Goal: Information Seeking & Learning: Compare options

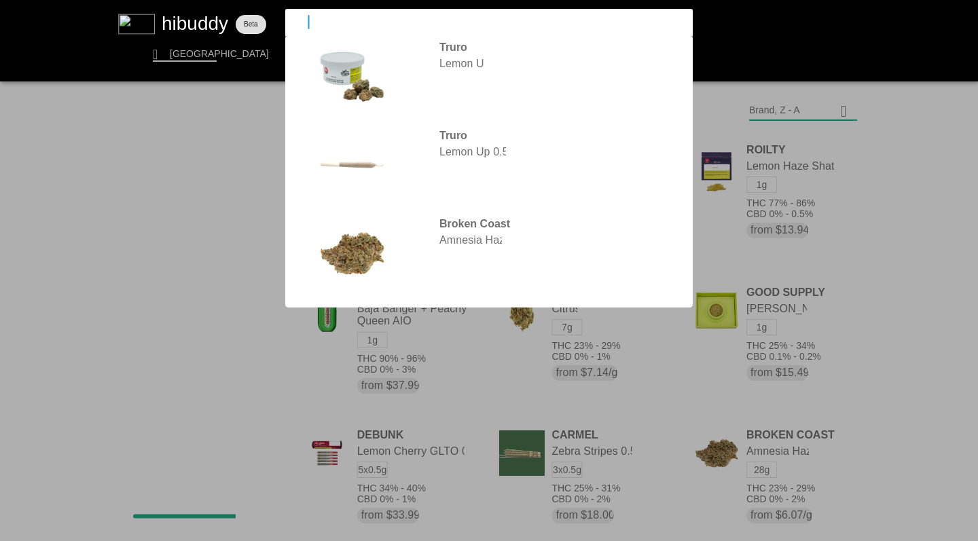
type input "l"
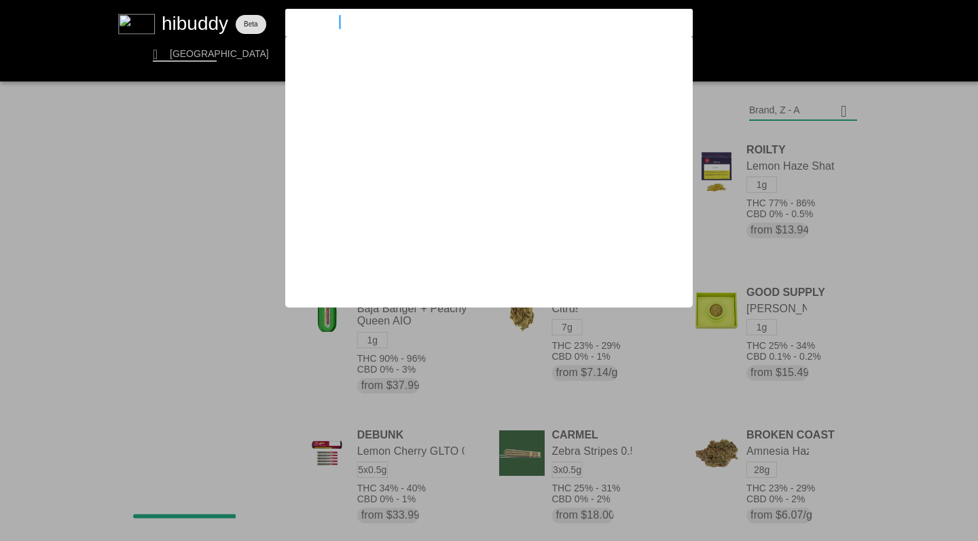
type input "uncommon"
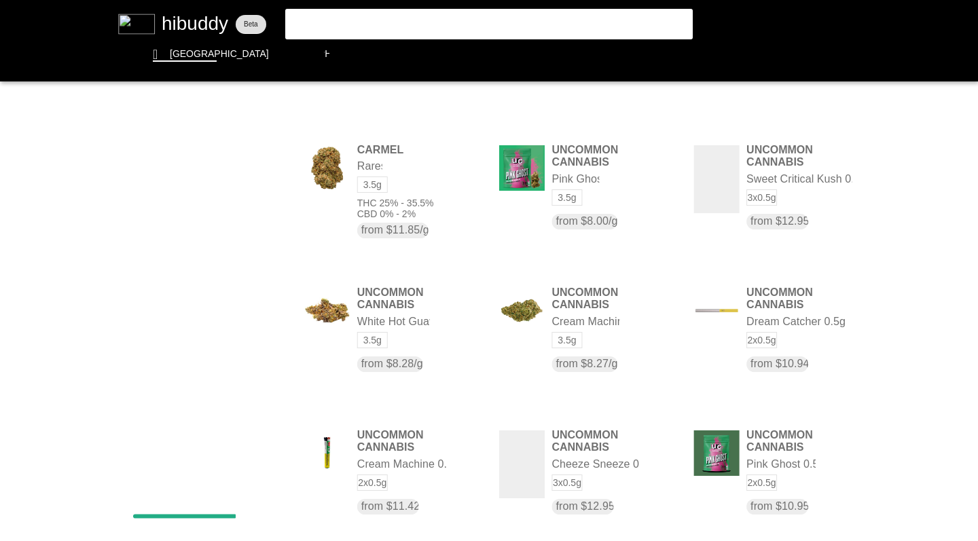
click at [772, 116] on flt-glass-pane at bounding box center [489, 270] width 978 height 541
click at [763, 207] on flt-glass-pane at bounding box center [489, 270] width 978 height 541
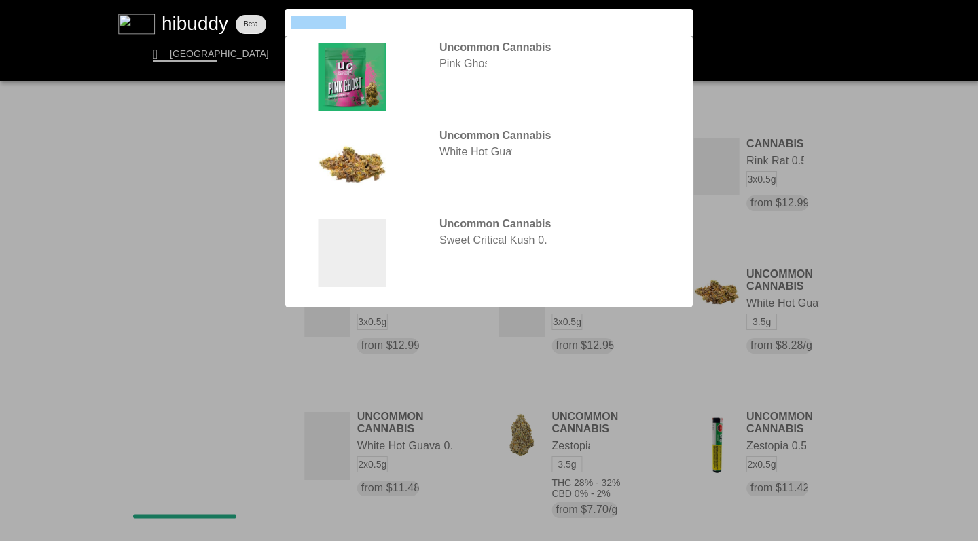
drag, startPoint x: 0, startPoint y: 0, endPoint x: 271, endPoint y: 23, distance: 271.9
click at [271, 23] on flt-glass-pane at bounding box center [489, 270] width 978 height 541
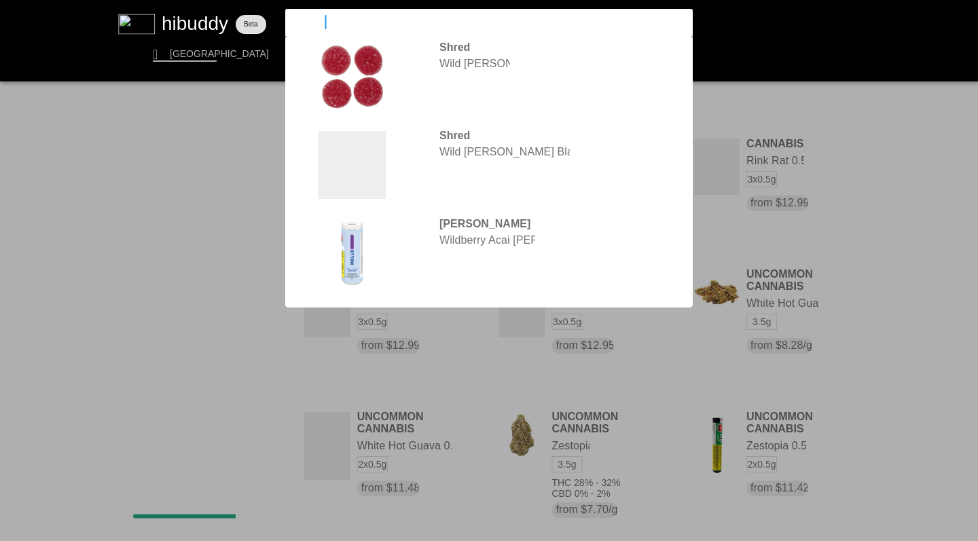
type input "wildcard"
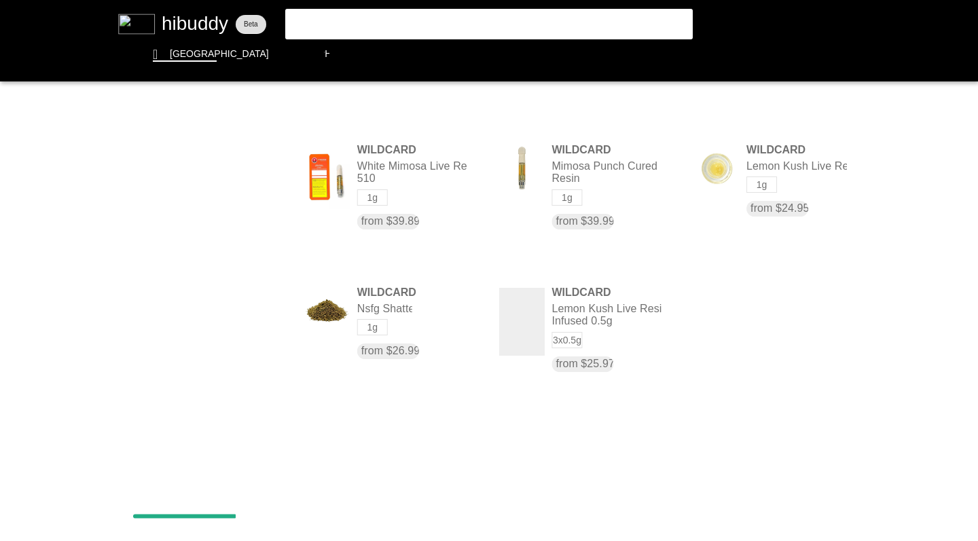
click at [721, 171] on flt-glass-pane at bounding box center [489, 270] width 978 height 541
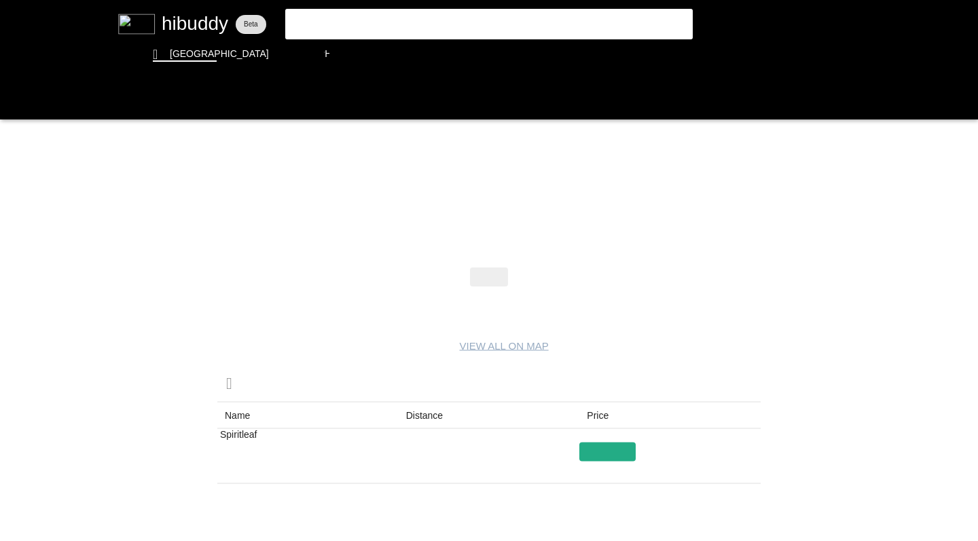
click at [14, 103] on flt-glass-pane at bounding box center [489, 270] width 978 height 541
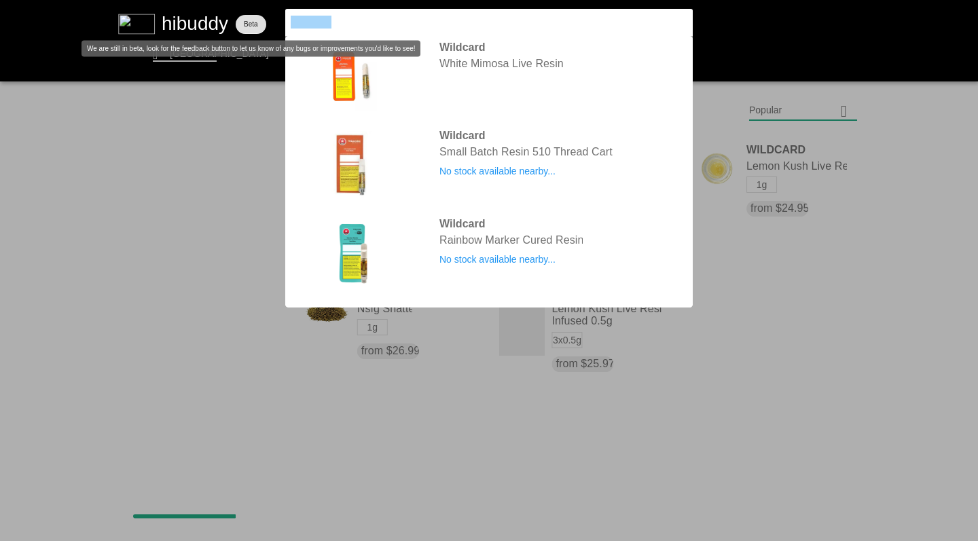
drag, startPoint x: 271, startPoint y: 23, endPoint x: 263, endPoint y: 18, distance: 9.2
click at [263, 18] on flt-glass-pane at bounding box center [489, 270] width 978 height 541
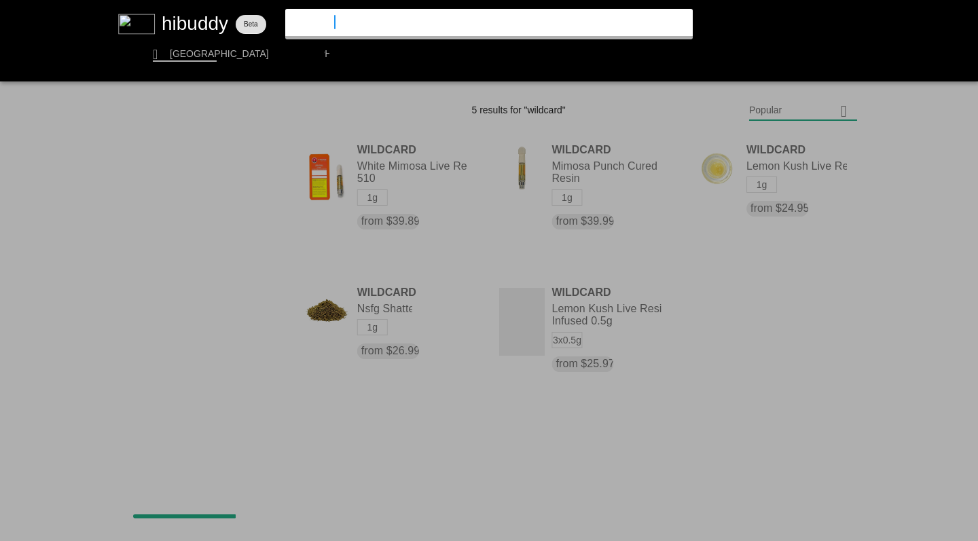
type input "sweetgrass"
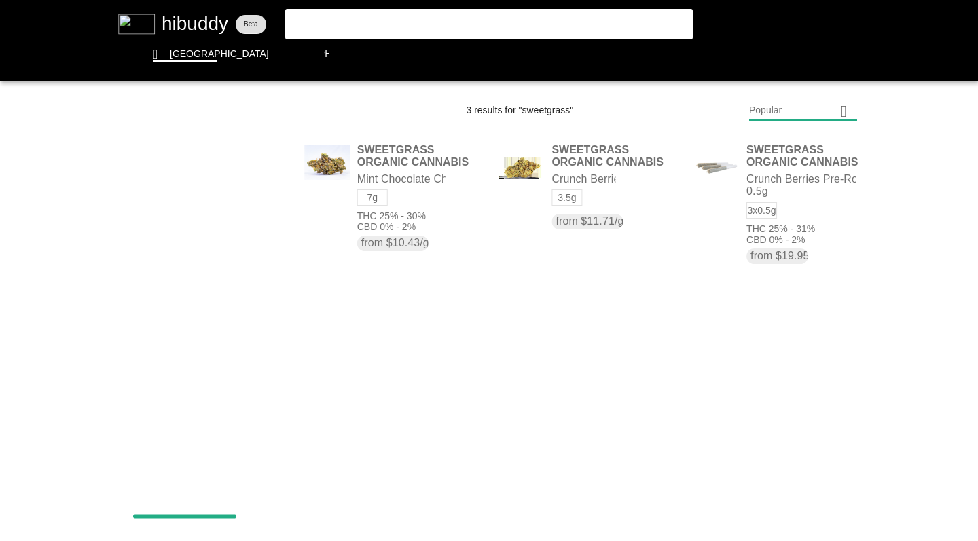
click at [353, 22] on flt-glass-pane at bounding box center [489, 270] width 978 height 541
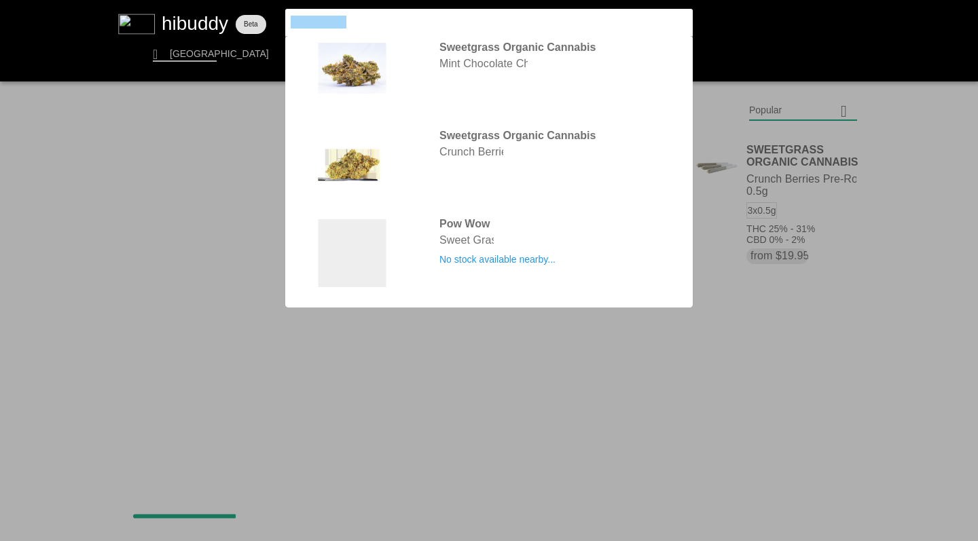
drag, startPoint x: 263, startPoint y: 18, endPoint x: 239, endPoint y: 3, distance: 28.3
click at [239, 3] on flt-glass-pane at bounding box center [489, 270] width 978 height 541
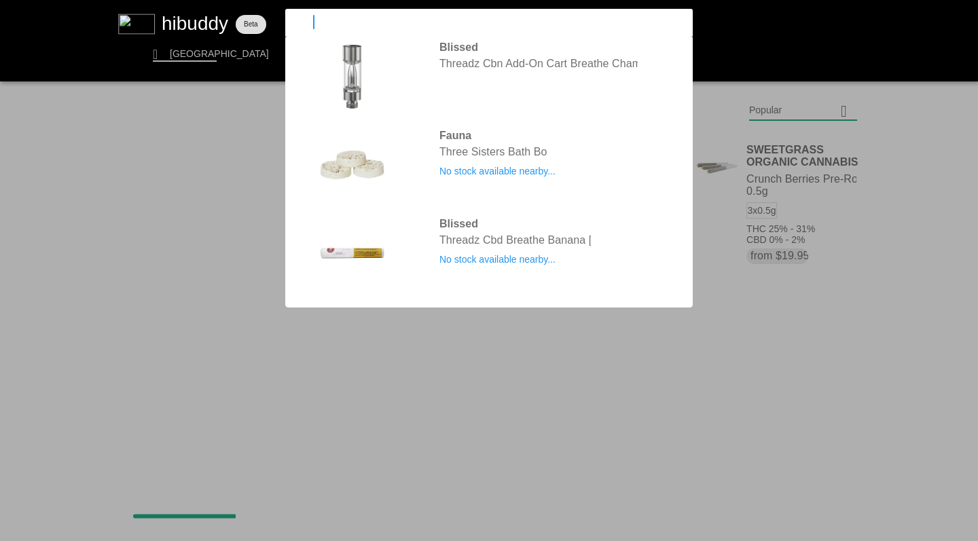
type input "thrifty"
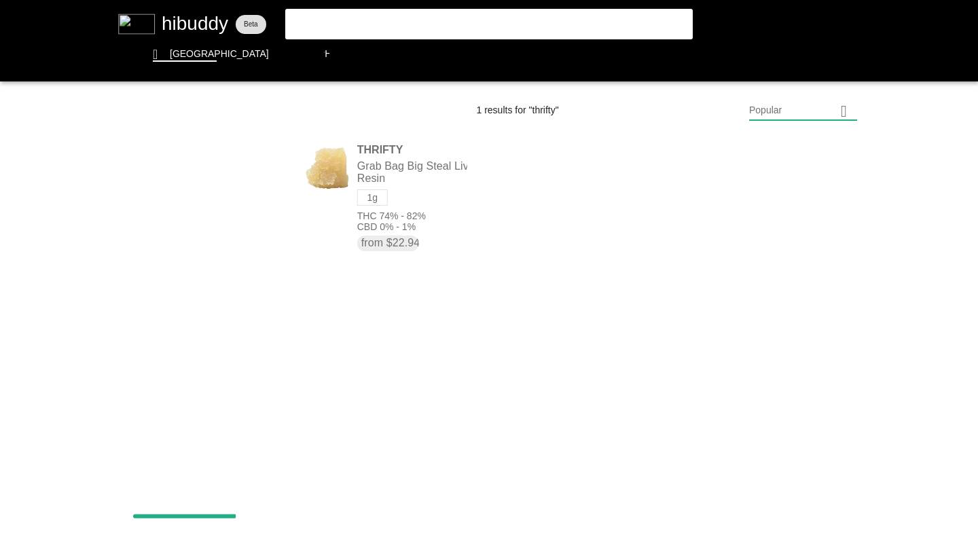
click at [388, 178] on flt-glass-pane at bounding box center [489, 270] width 978 height 541
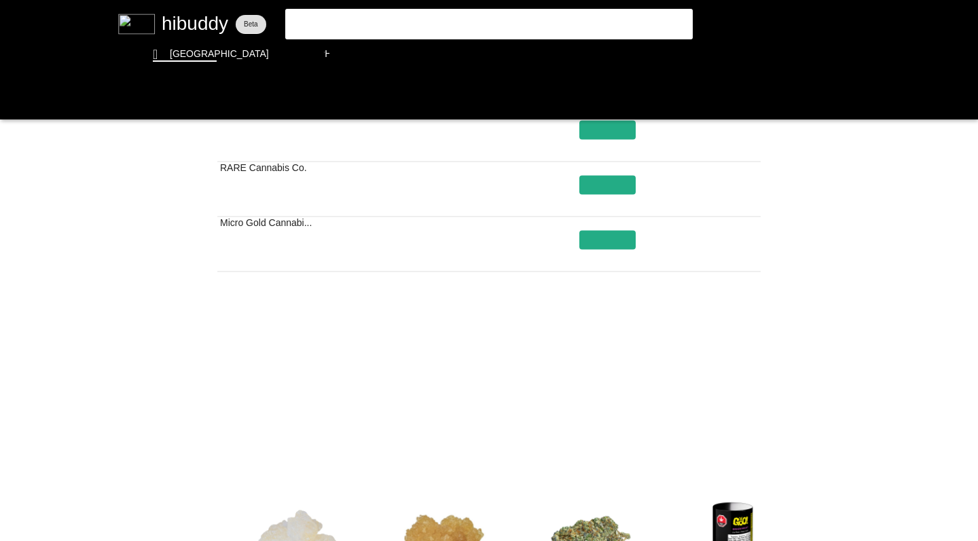
click at [551, 424] on flt-glass-pane at bounding box center [489, 270] width 978 height 541
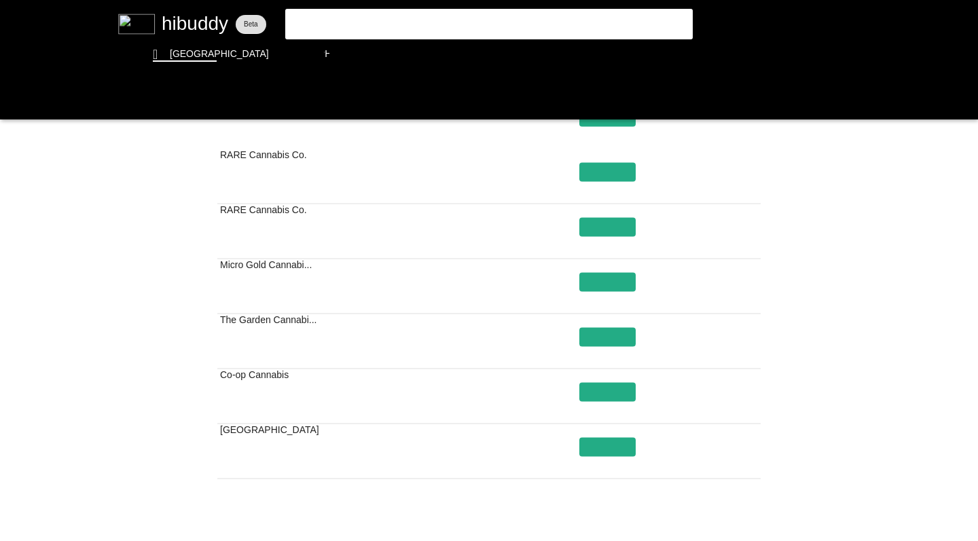
click at [322, 20] on flt-glass-pane at bounding box center [489, 270] width 978 height 541
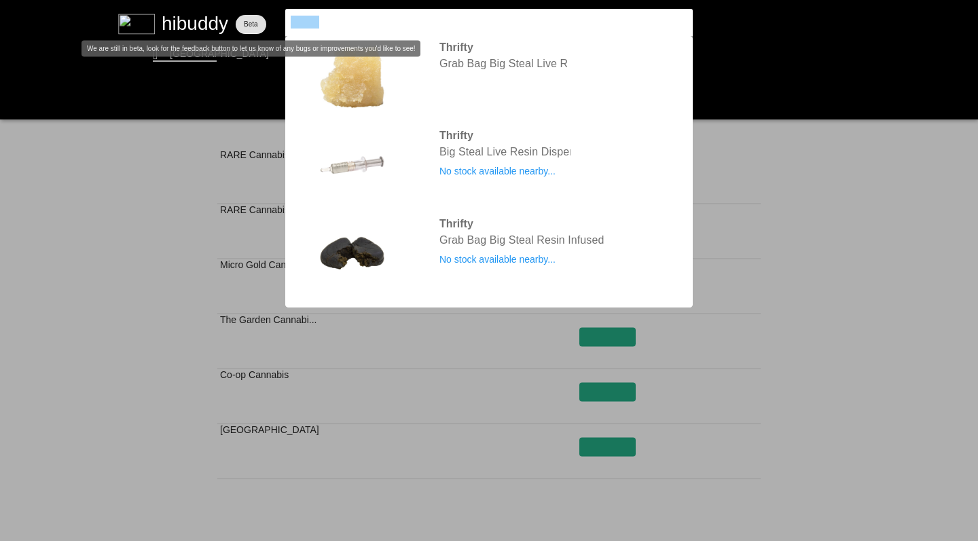
drag, startPoint x: 239, startPoint y: 3, endPoint x: 260, endPoint y: 18, distance: 25.8
click at [260, 18] on flt-glass-pane at bounding box center [489, 270] width 978 height 541
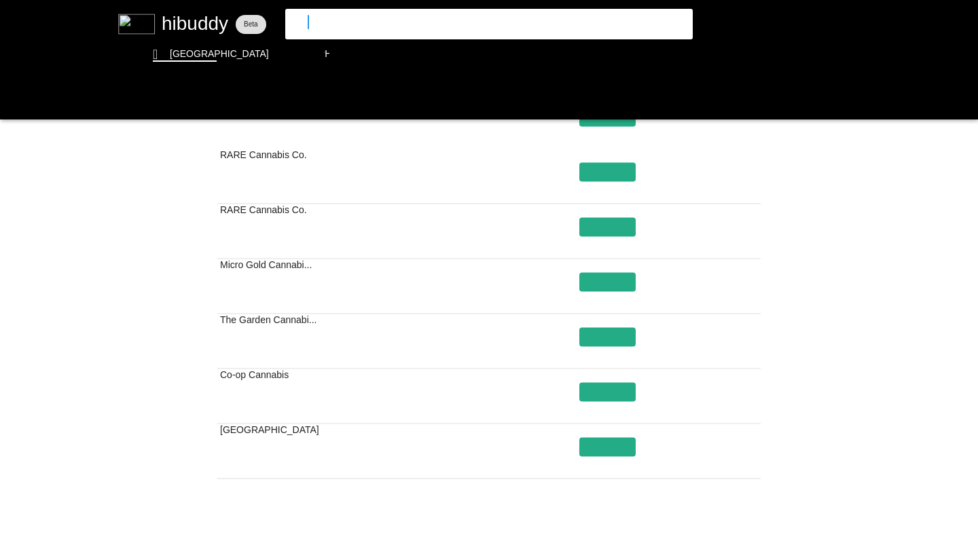
type input "sugr"
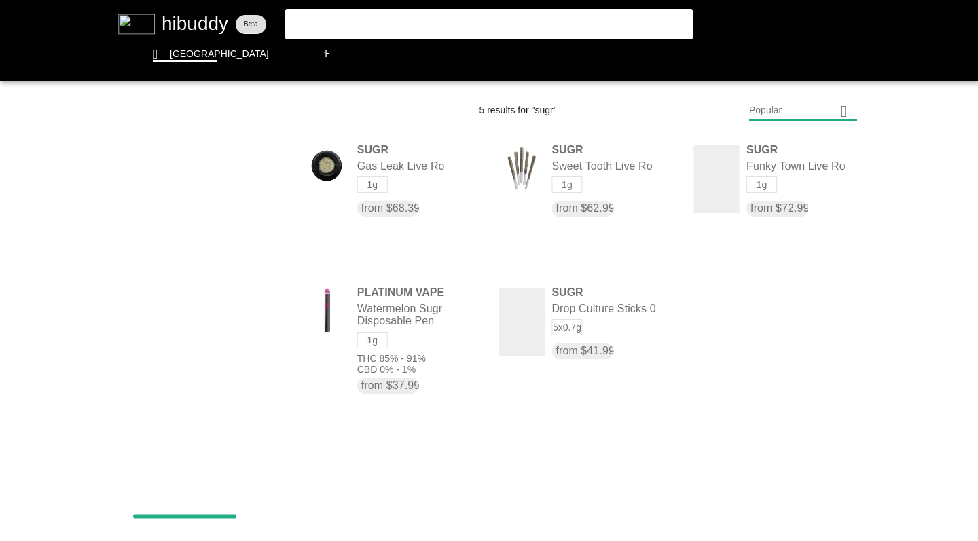
click at [313, 23] on flt-glass-pane at bounding box center [489, 270] width 978 height 541
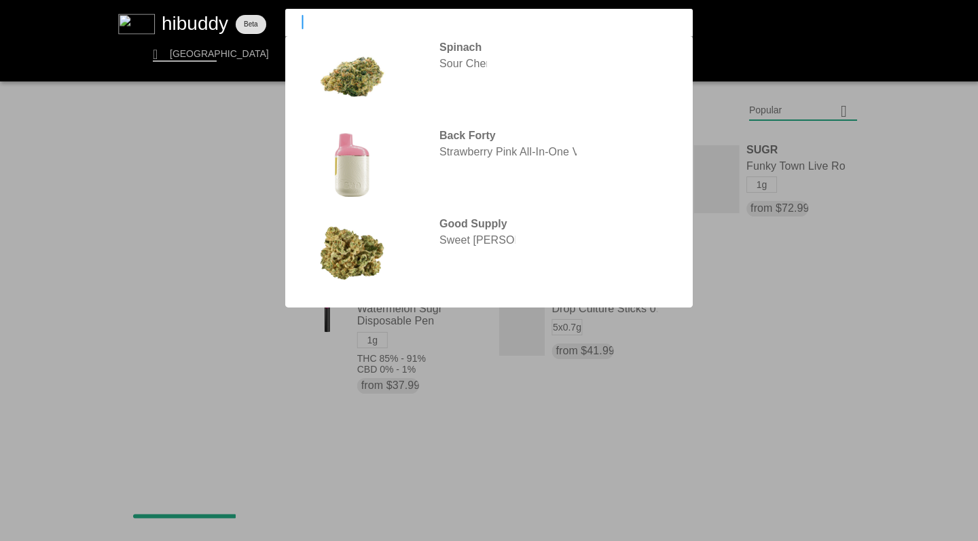
type input "sitka"
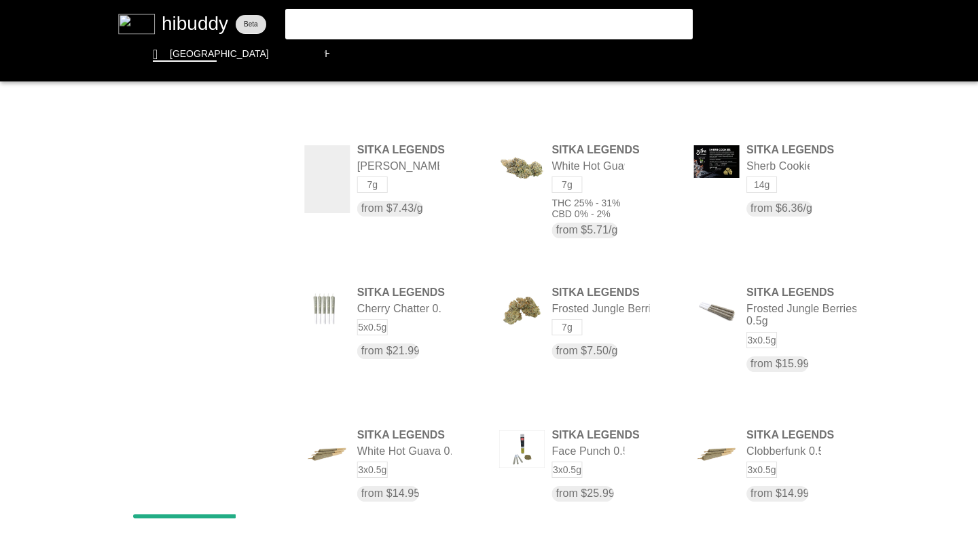
click at [384, 171] on flt-glass-pane at bounding box center [489, 270] width 978 height 541
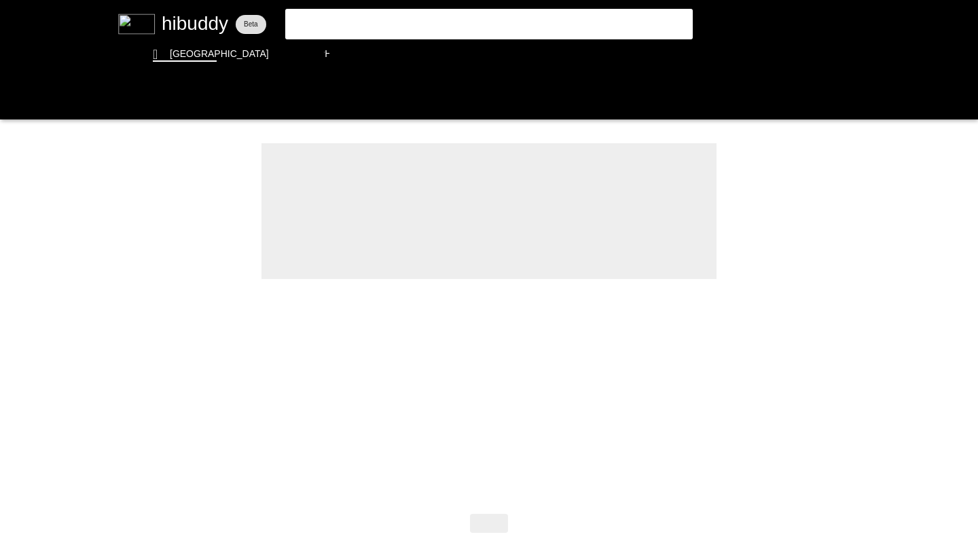
click at [320, 19] on flt-glass-pane at bounding box center [489, 270] width 978 height 541
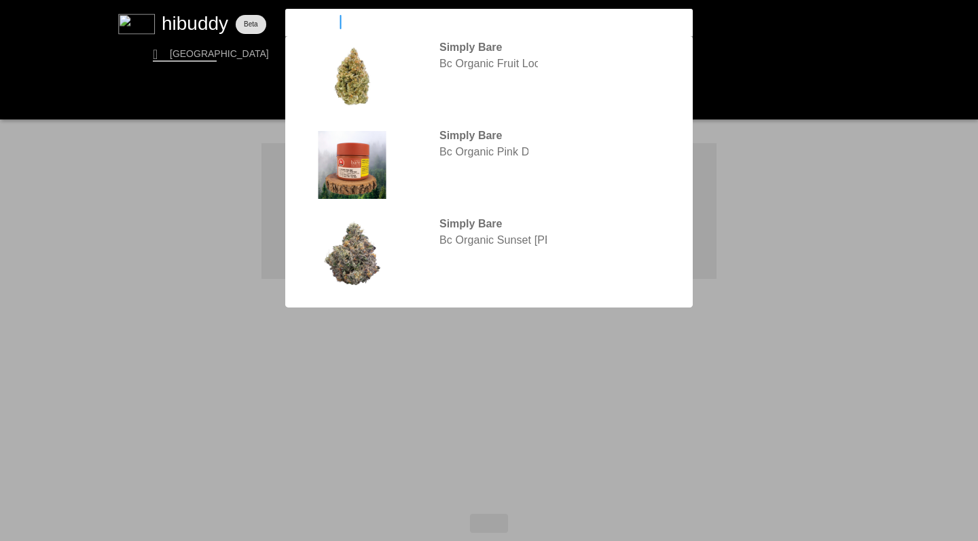
type input "simply bare"
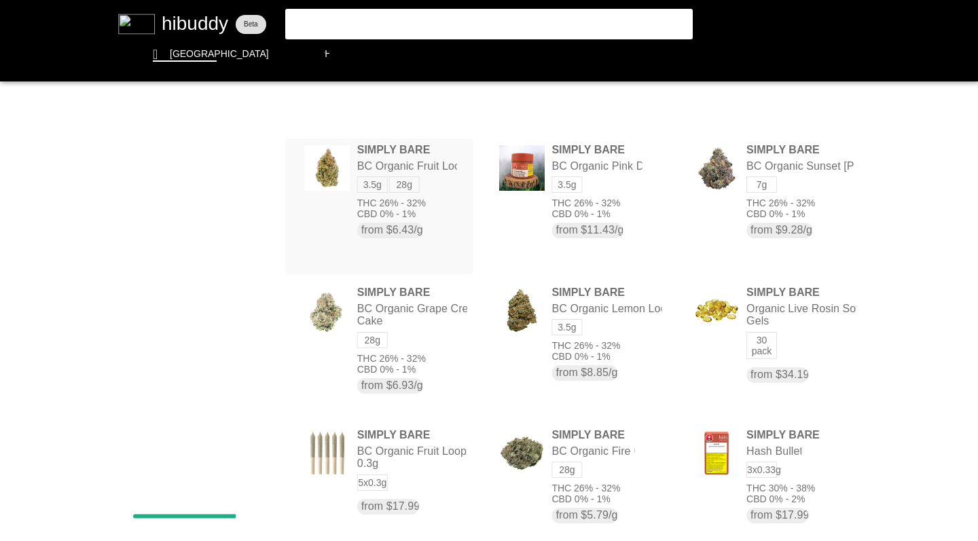
click at [349, 22] on flt-glass-pane at bounding box center [489, 270] width 978 height 541
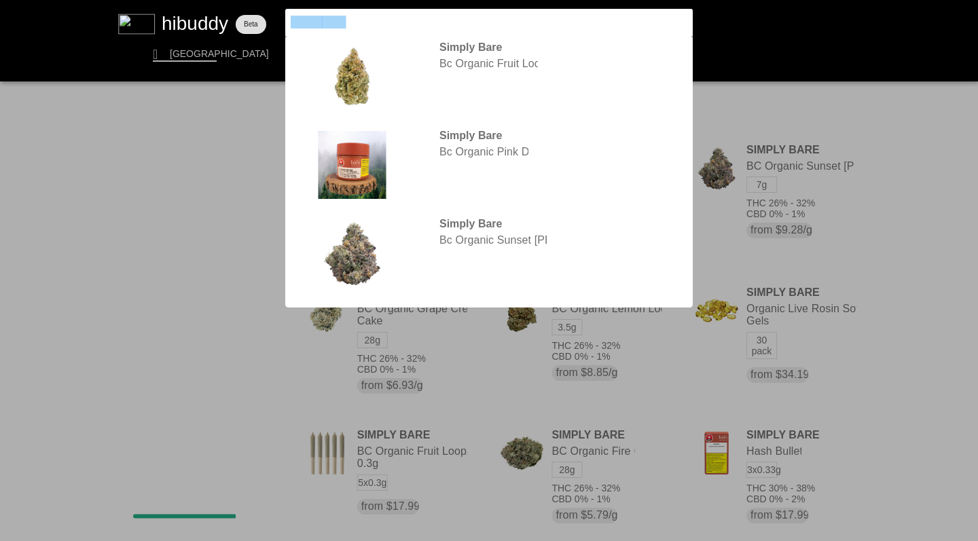
drag, startPoint x: 260, startPoint y: 18, endPoint x: 242, endPoint y: 12, distance: 18.7
click at [242, 12] on flt-glass-pane at bounding box center [489, 270] width 978 height 541
type input "pistol"
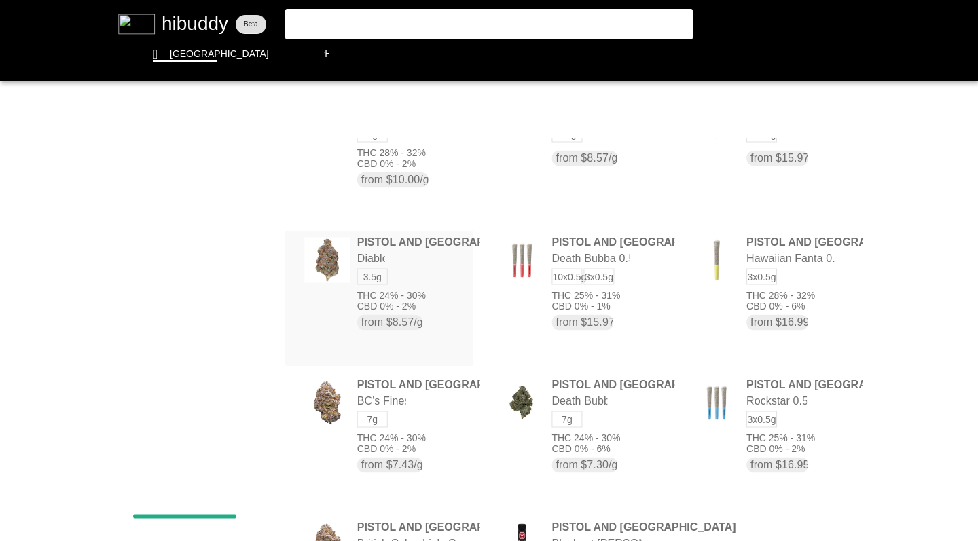
click at [382, 300] on flt-glass-pane at bounding box center [489, 270] width 978 height 541
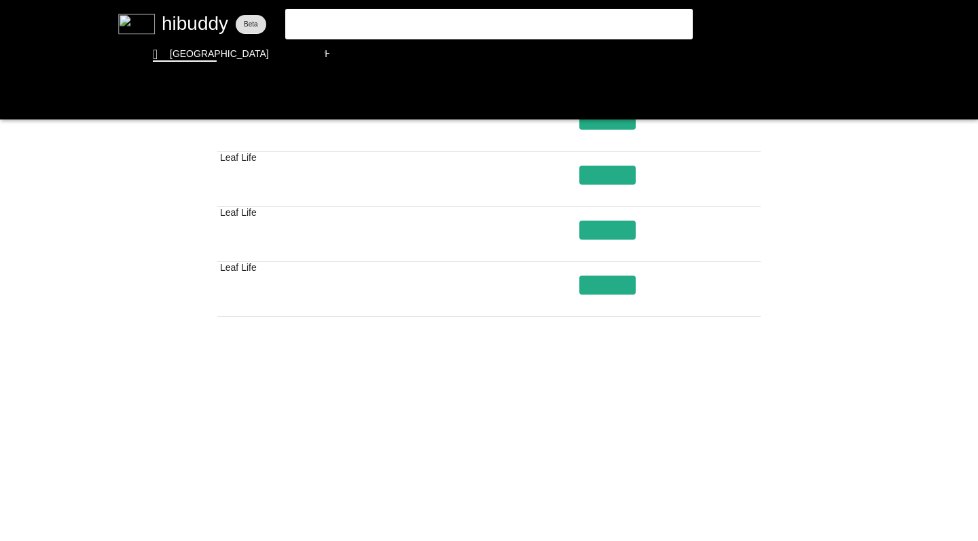
click at [562, 466] on flt-glass-pane at bounding box center [489, 270] width 978 height 541
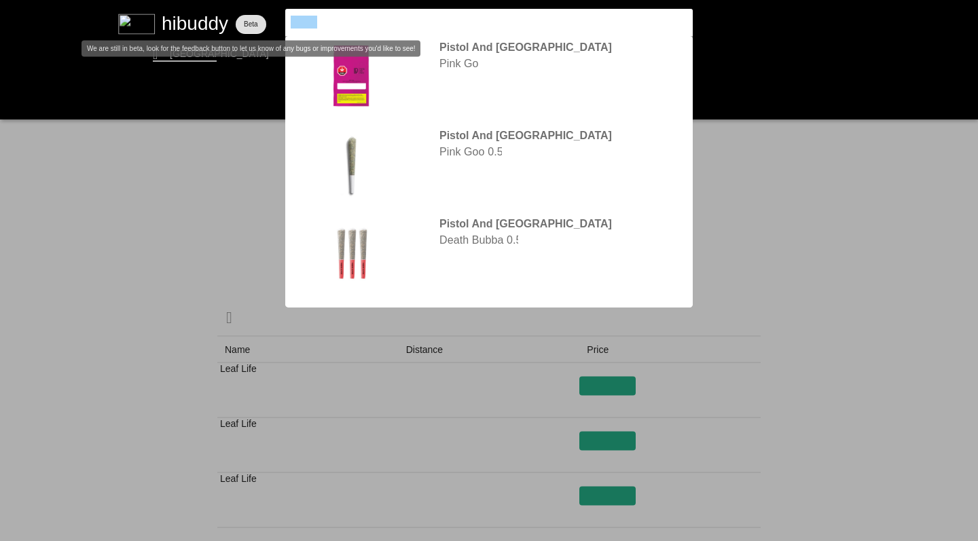
drag, startPoint x: 242, startPoint y: 12, endPoint x: 262, endPoint y: 18, distance: 20.4
click at [262, 18] on flt-glass-pane at bounding box center [489, 270] width 978 height 541
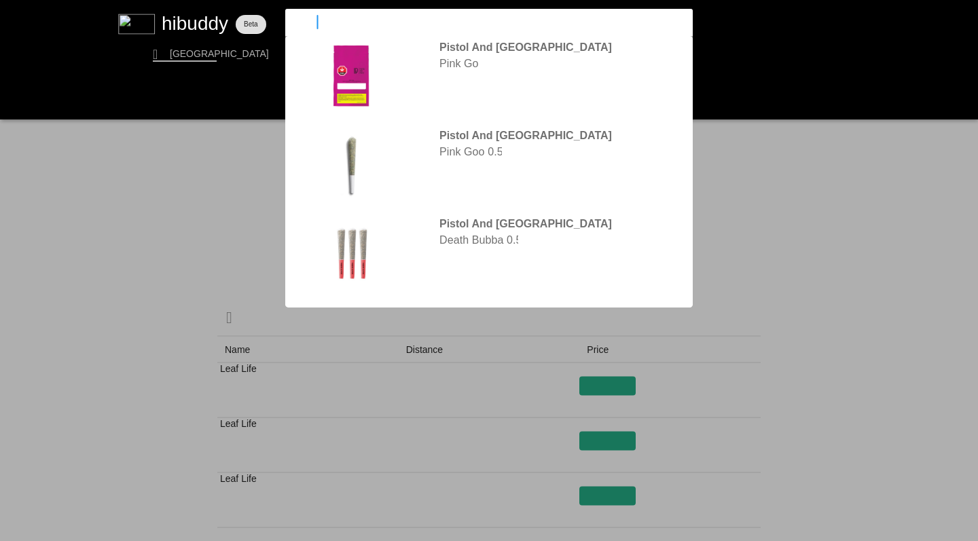
type input "nectur"
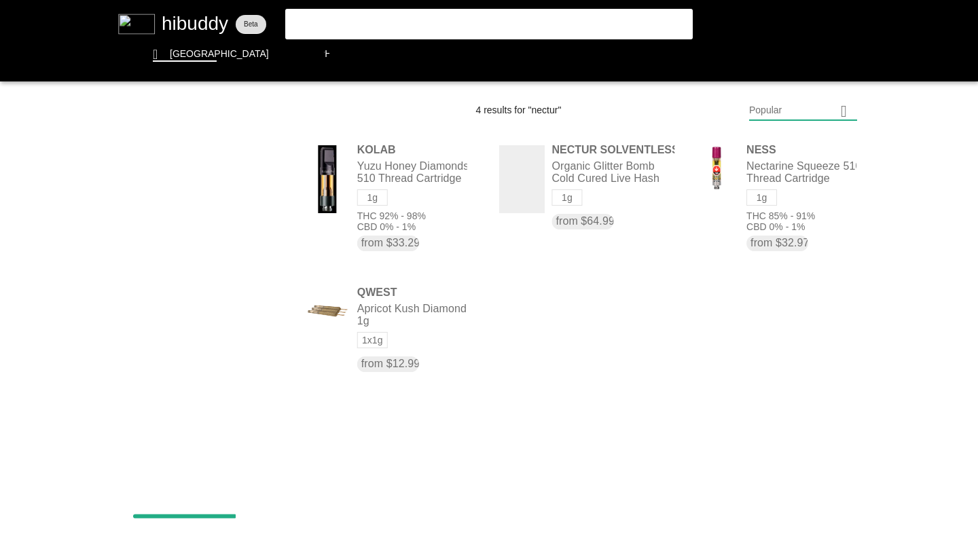
click at [334, 20] on flt-glass-pane at bounding box center [489, 270] width 978 height 541
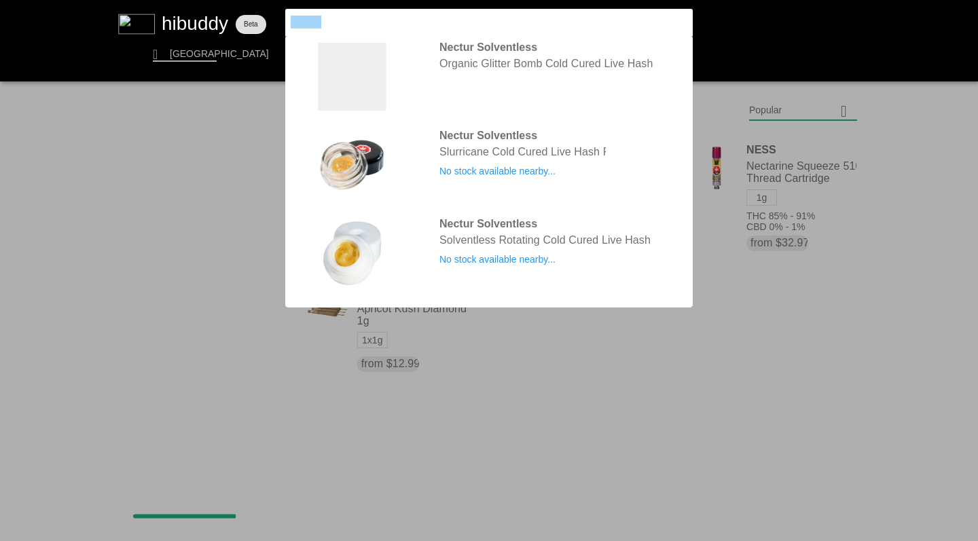
drag, startPoint x: 262, startPoint y: 18, endPoint x: 276, endPoint y: 17, distance: 13.6
click at [276, 17] on flt-glass-pane at bounding box center [489, 270] width 978 height 541
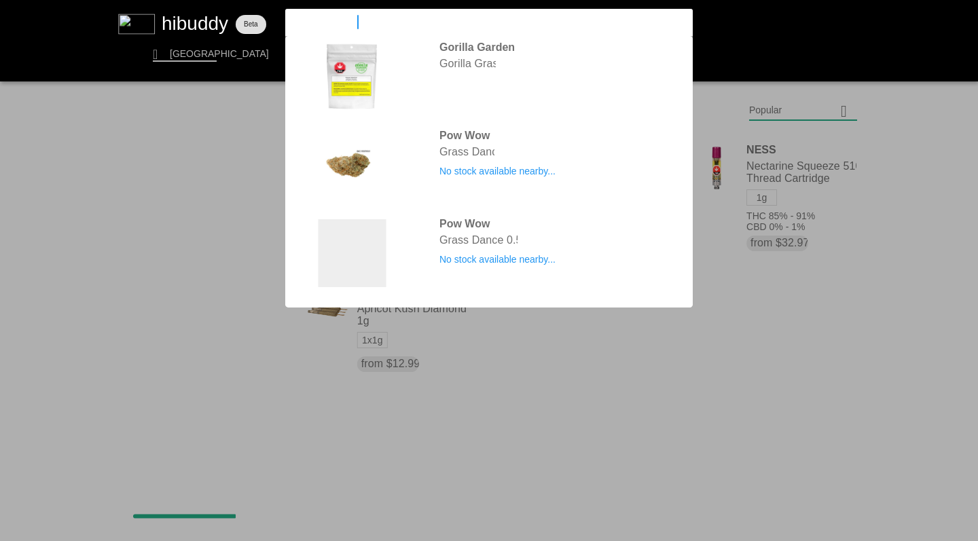
type input "grass monkeys"
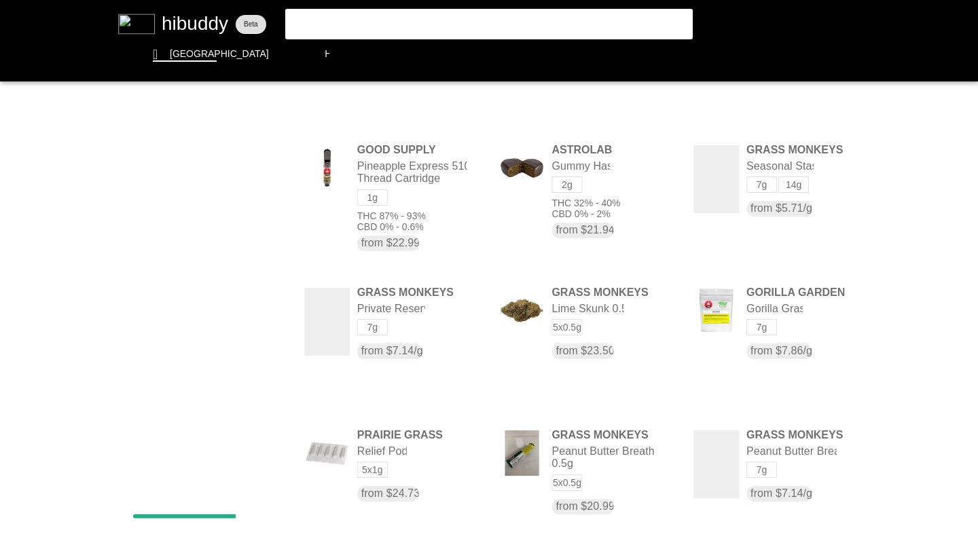
click at [714, 182] on flt-glass-pane at bounding box center [489, 270] width 978 height 541
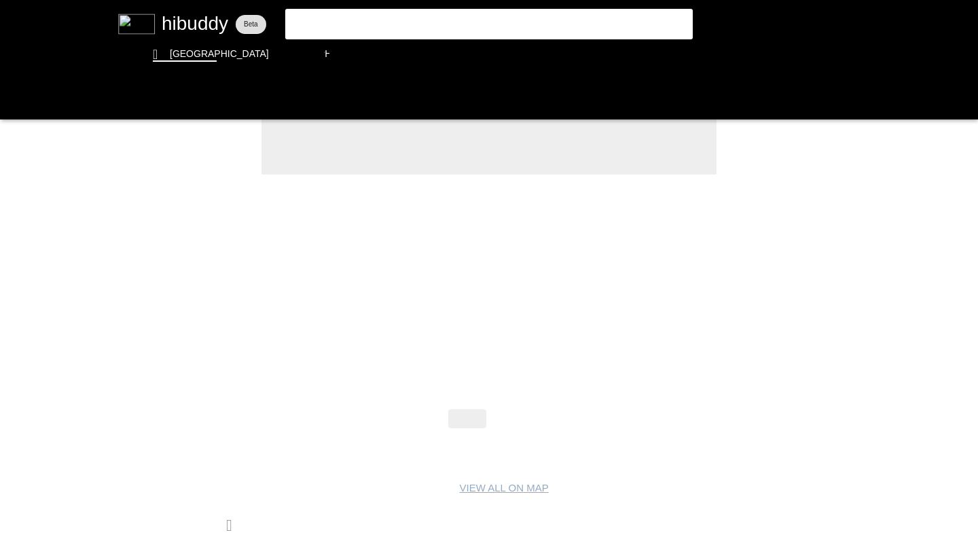
click at [14, 100] on flt-glass-pane at bounding box center [489, 270] width 978 height 541
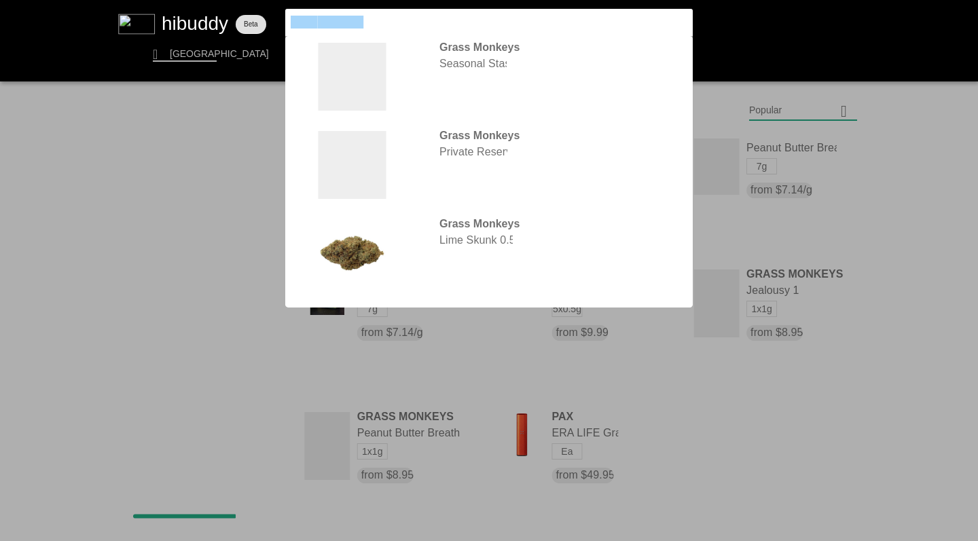
drag, startPoint x: 276, startPoint y: 17, endPoint x: 213, endPoint y: -1, distance: 64.9
click at [213, 0] on html at bounding box center [489, 0] width 978 height 0
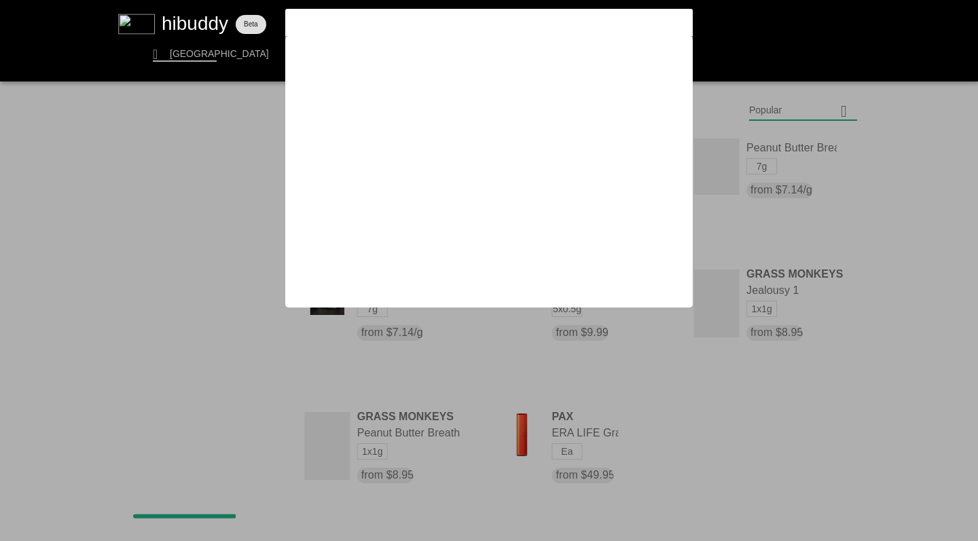
click at [394, 21] on input "four54grass monkeys" at bounding box center [477, 22] width 373 height 13
type input "four54"
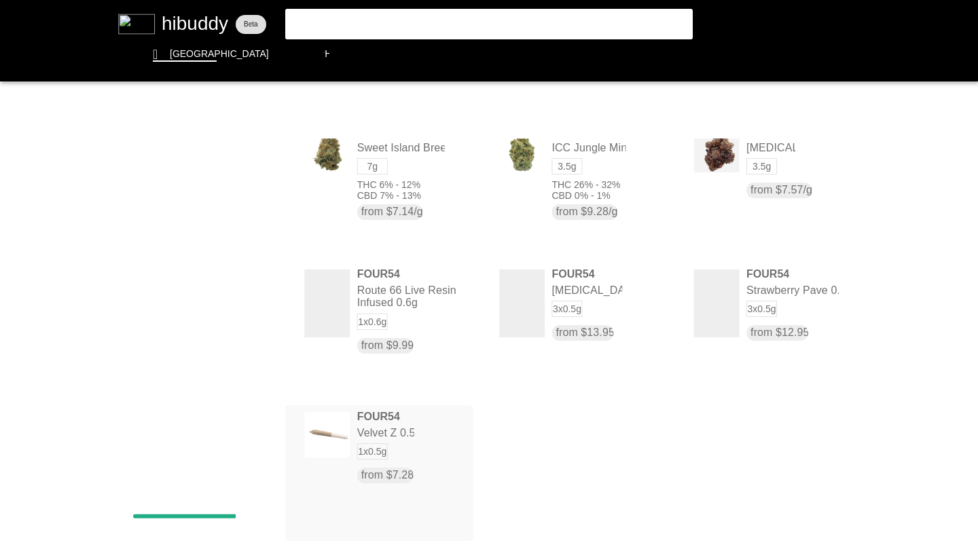
click at [388, 301] on flt-glass-pane at bounding box center [489, 270] width 978 height 541
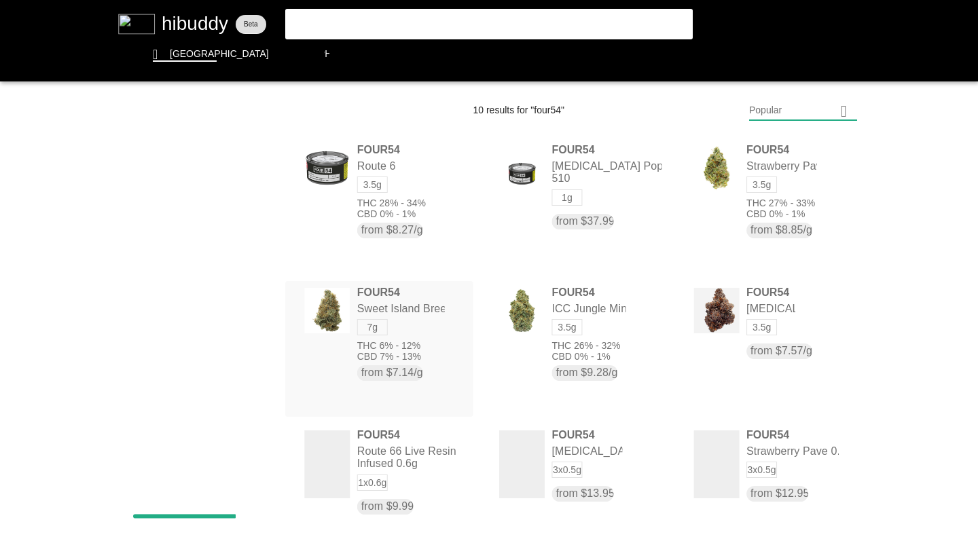
click at [328, 21] on flt-glass-pane at bounding box center [489, 270] width 978 height 541
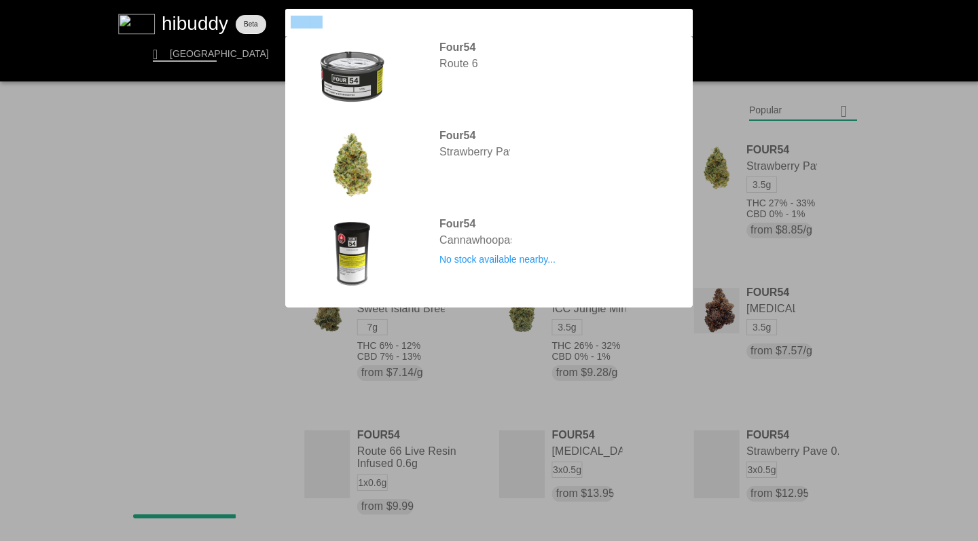
drag, startPoint x: 213, startPoint y: -1, endPoint x: 239, endPoint y: 9, distance: 27.5
click at [239, 9] on flt-glass-pane at bounding box center [489, 270] width 978 height 541
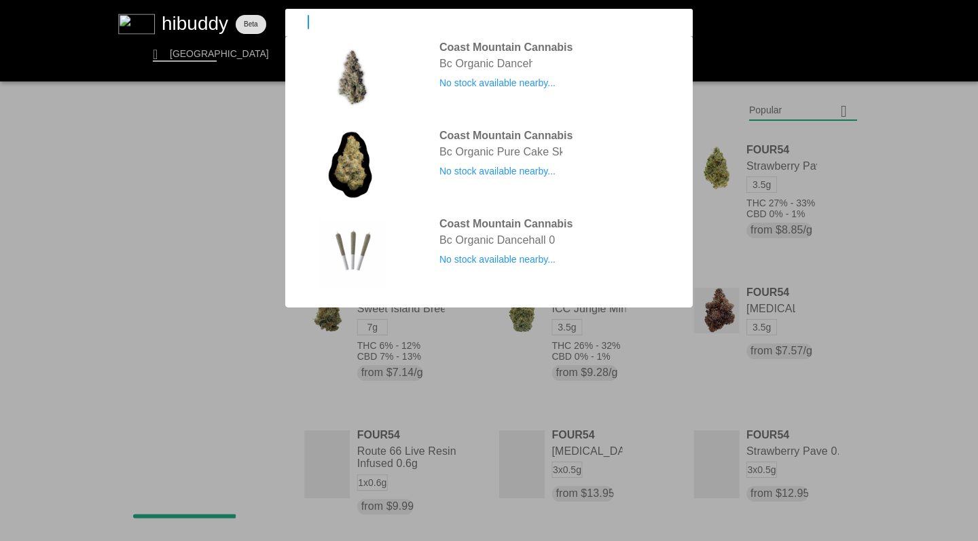
type input "c"
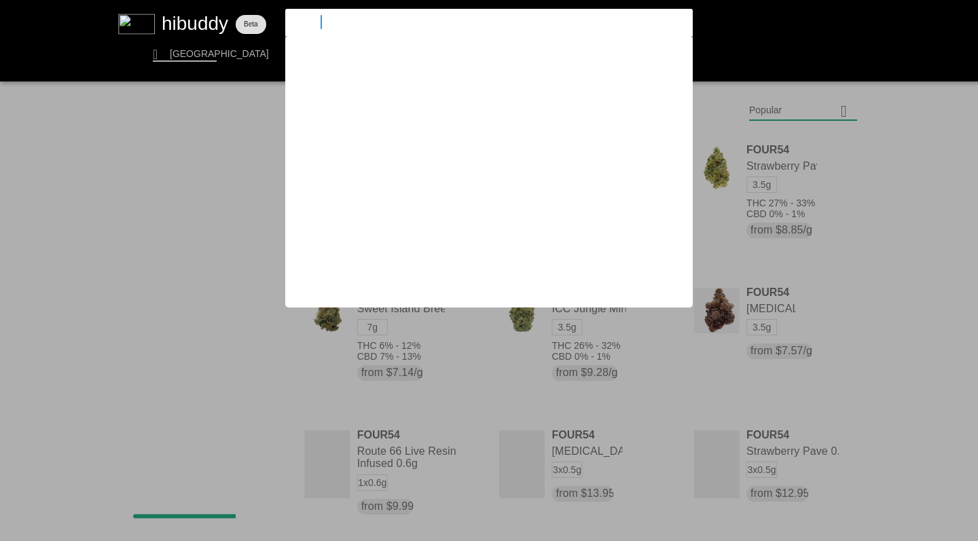
type input "carmel"
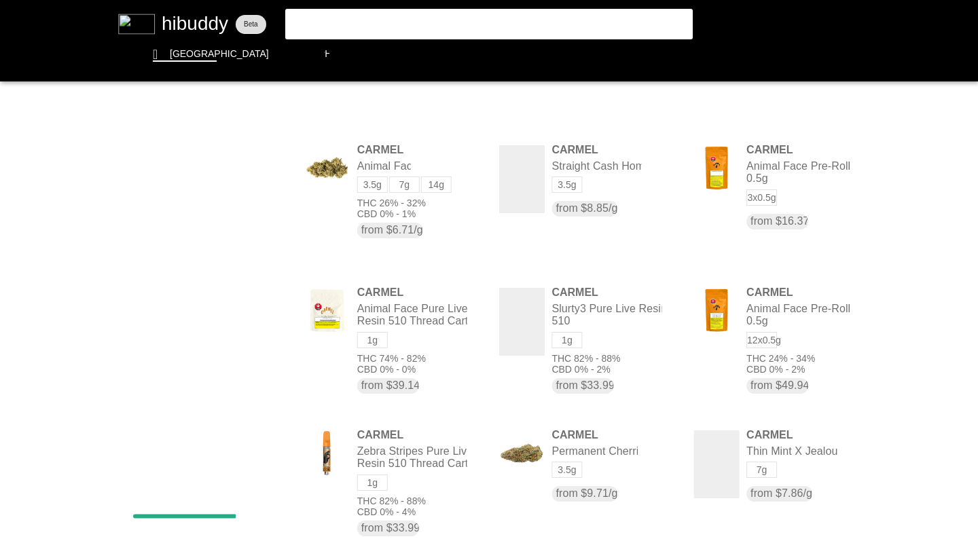
click at [762, 111] on flt-glass-pane at bounding box center [489, 270] width 978 height 541
click at [769, 208] on flt-glass-pane at bounding box center [489, 270] width 978 height 541
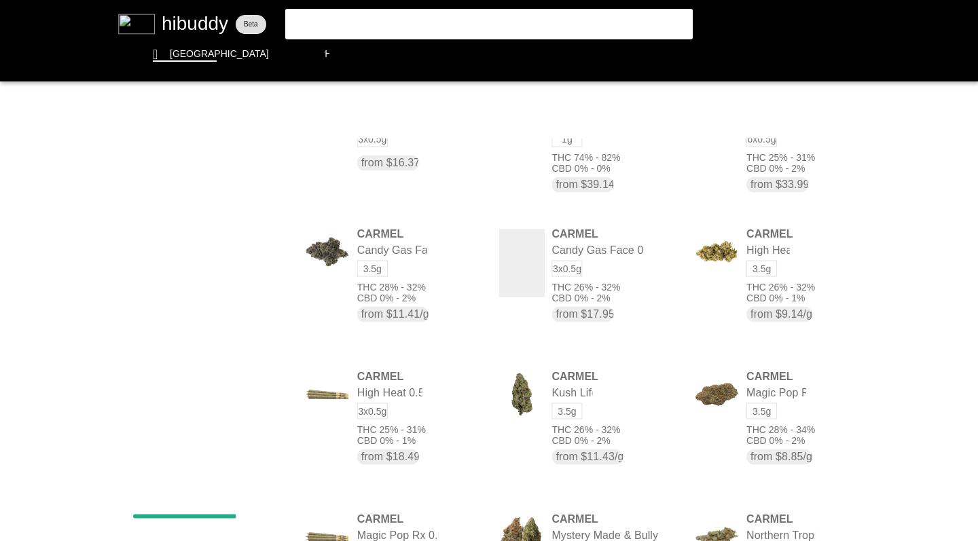
click at [329, 22] on flt-glass-pane at bounding box center [489, 270] width 978 height 541
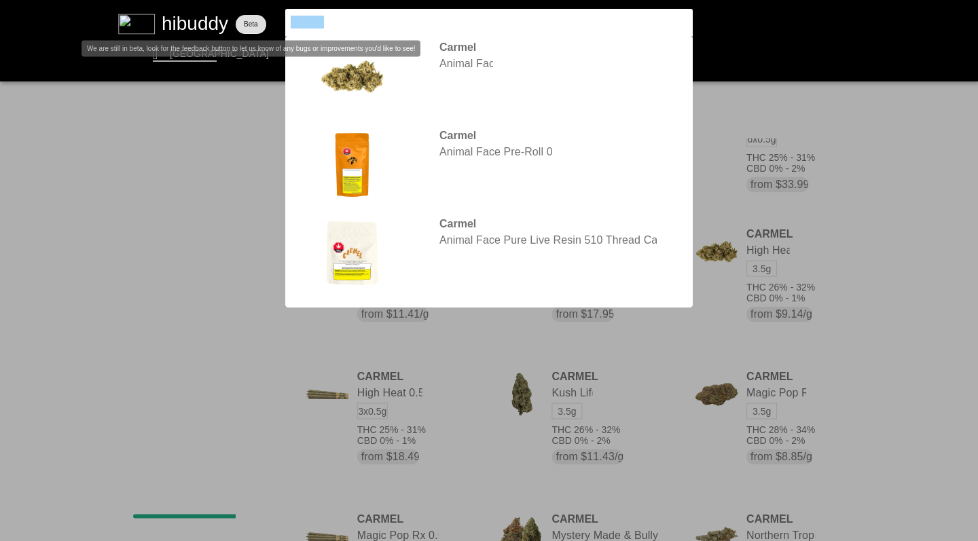
drag, startPoint x: 239, startPoint y: 9, endPoint x: 261, endPoint y: 17, distance: 23.8
click at [261, 17] on flt-glass-pane at bounding box center [489, 270] width 978 height 541
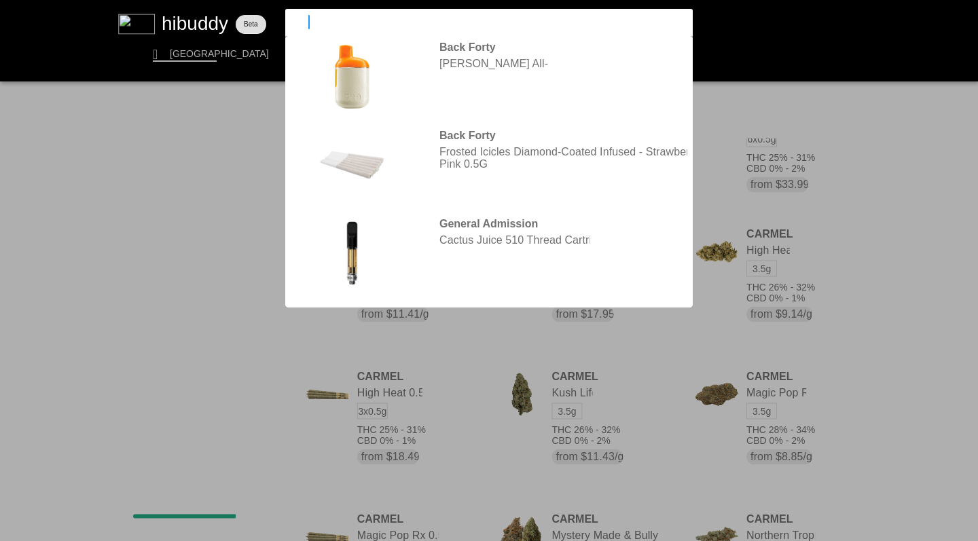
type input "1964"
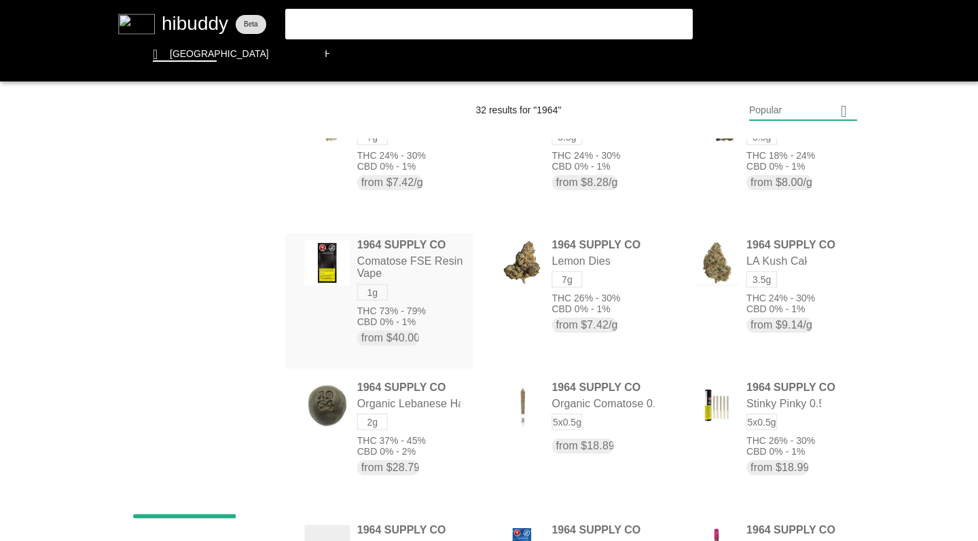
click at [760, 109] on flt-glass-pane at bounding box center [489, 270] width 978 height 541
click at [756, 209] on flt-glass-pane at bounding box center [489, 270] width 978 height 541
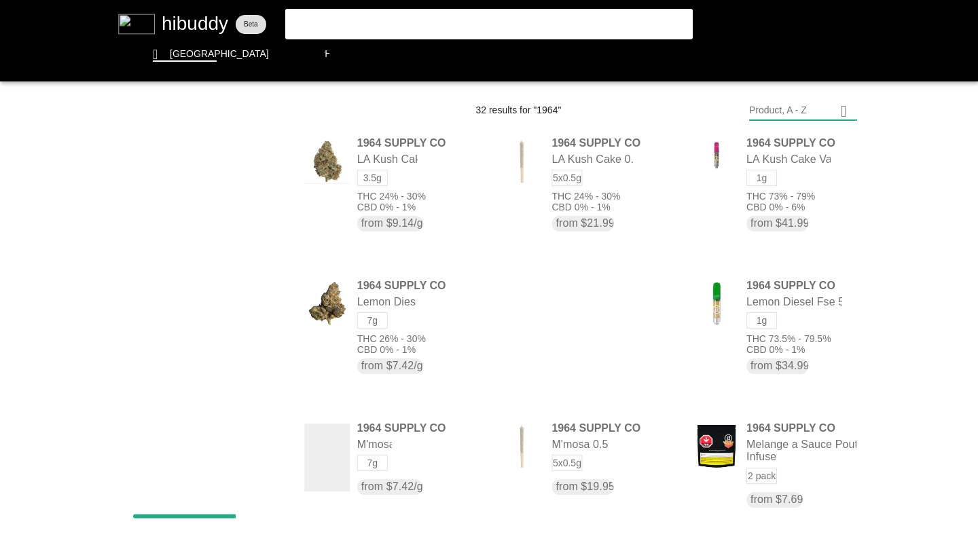
click at [536, 334] on flt-glass-pane at bounding box center [489, 270] width 978 height 541
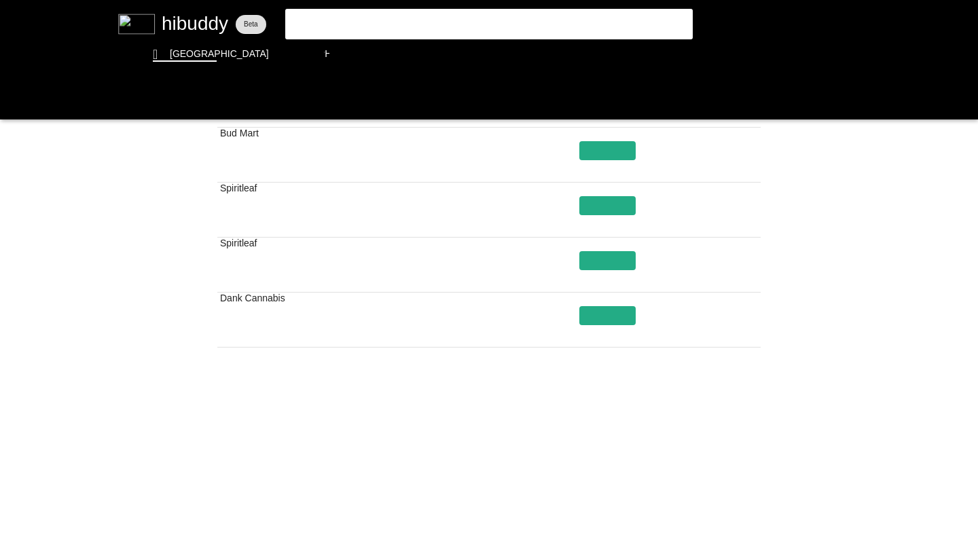
click at [579, 497] on flt-glass-pane at bounding box center [489, 270] width 978 height 541
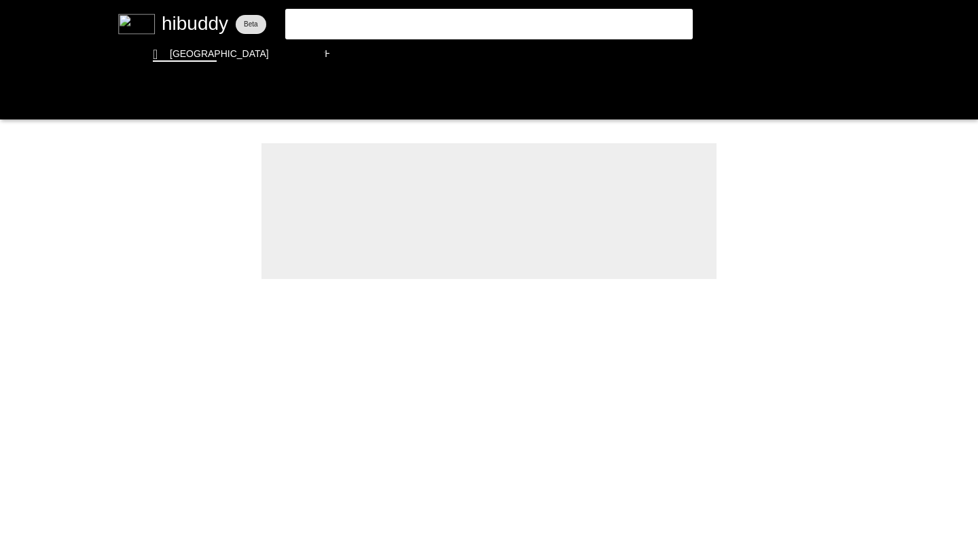
click at [552, 52] on flt-glass-pane at bounding box center [489, 270] width 978 height 541
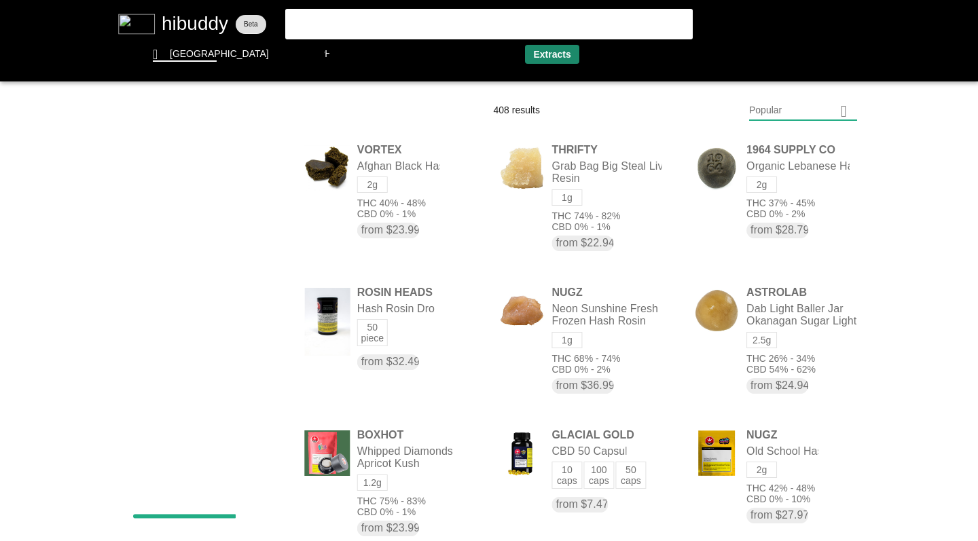
click at [758, 112] on flt-glass-pane at bounding box center [489, 270] width 978 height 541
click at [771, 277] on flt-glass-pane at bounding box center [489, 270] width 978 height 541
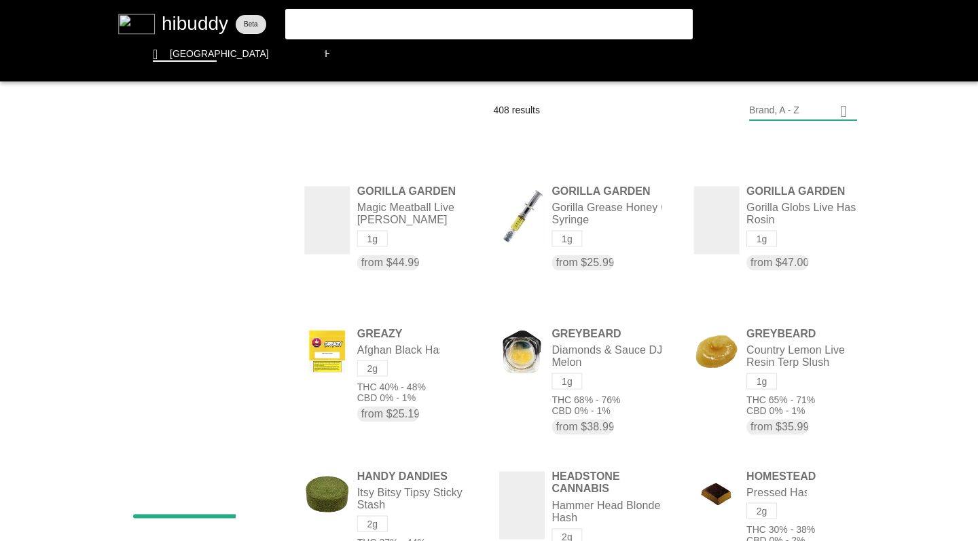
click at [515, 224] on flt-glass-pane at bounding box center [489, 270] width 978 height 541
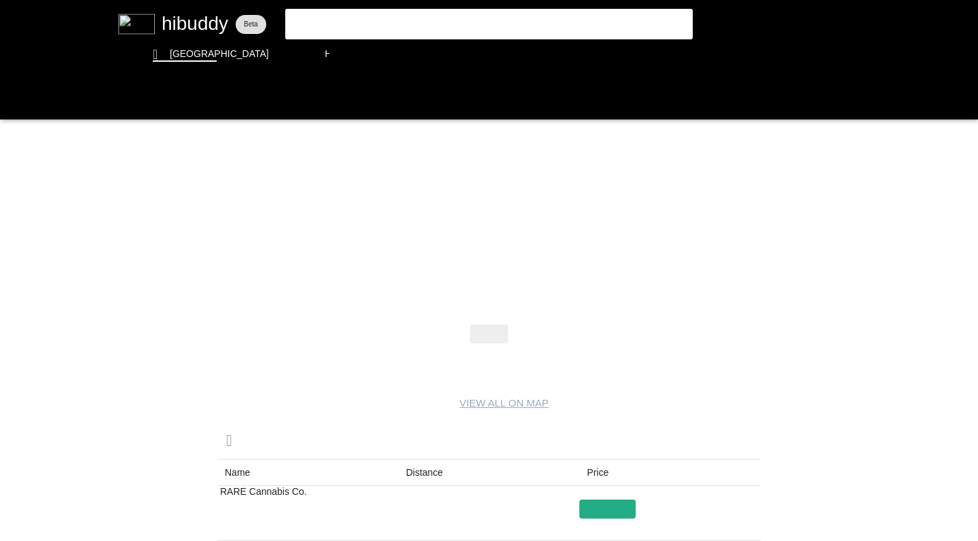
click at [14, 98] on flt-glass-pane at bounding box center [489, 270] width 978 height 541
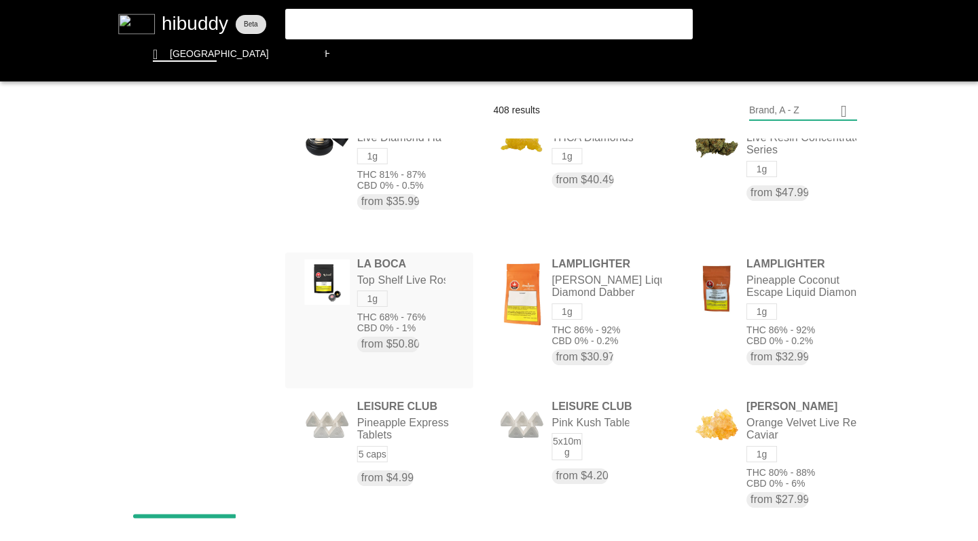
click at [426, 314] on flt-glass-pane at bounding box center [489, 270] width 978 height 541
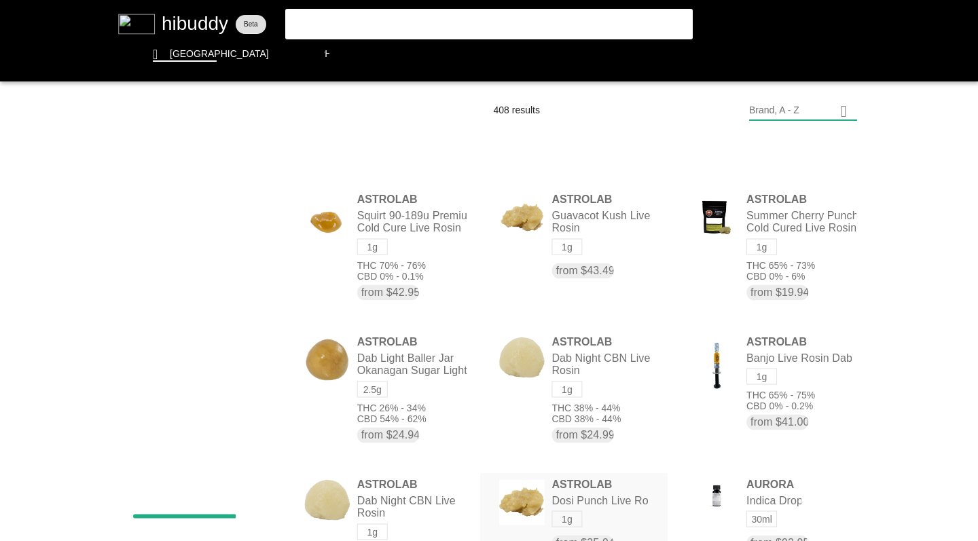
click at [717, 225] on flt-glass-pane at bounding box center [489, 270] width 978 height 541
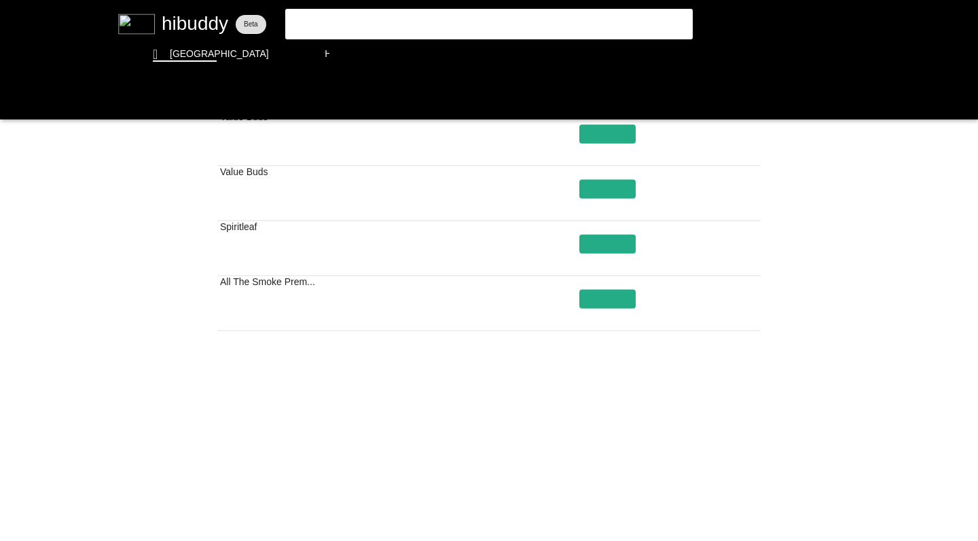
click at [544, 479] on flt-glass-pane at bounding box center [489, 270] width 978 height 541
